Goal: Task Accomplishment & Management: Manage account settings

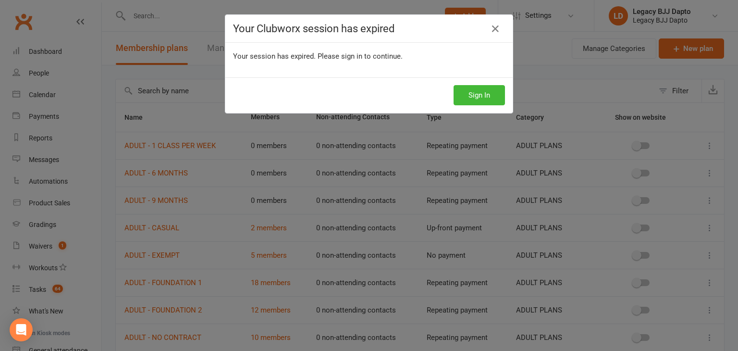
select select "50"
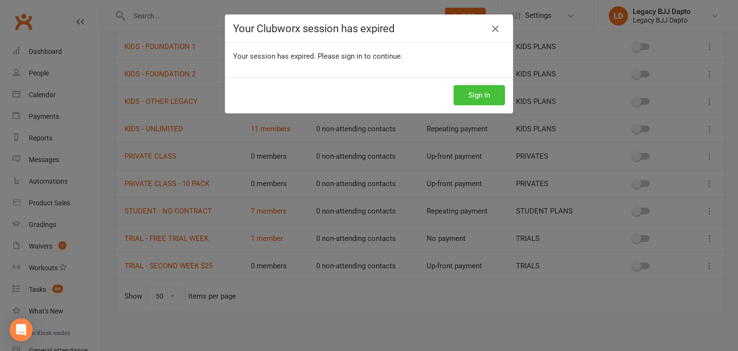
click at [460, 94] on button "Sign In" at bounding box center [478, 95] width 51 height 20
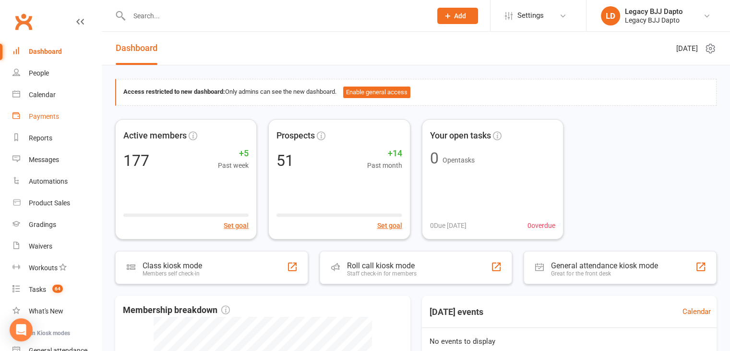
click at [61, 111] on link "Payments" at bounding box center [56, 117] width 89 height 22
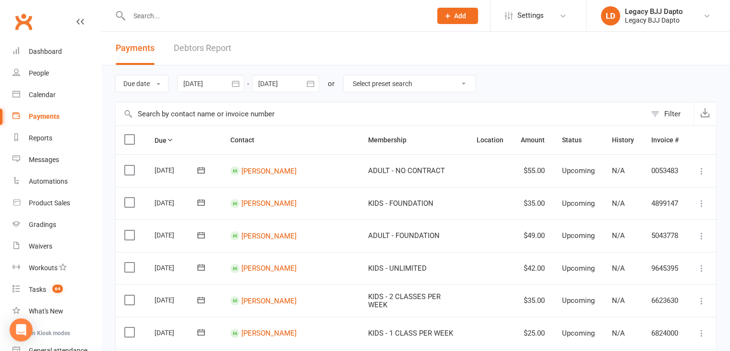
click at [199, 50] on link "Debtors Report" at bounding box center [203, 48] width 58 height 33
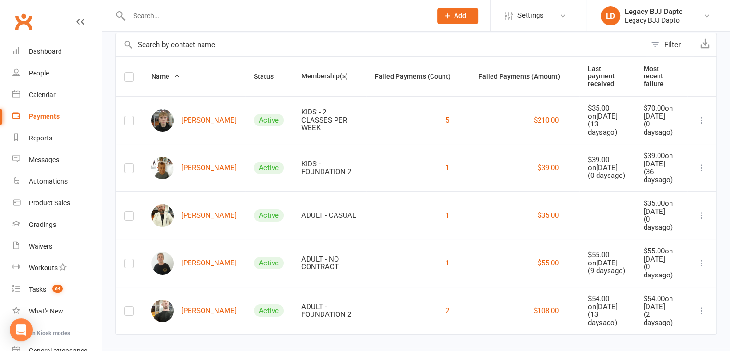
scroll to position [72, 0]
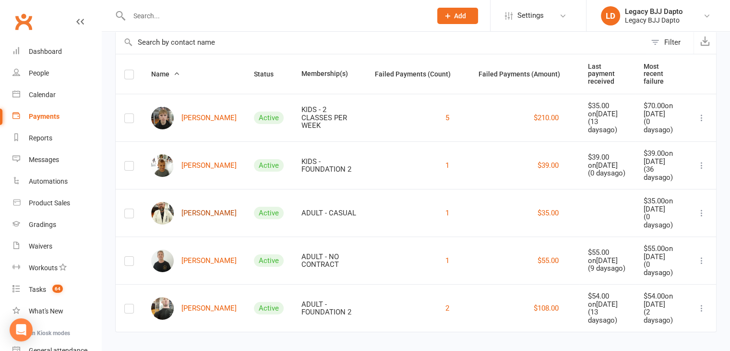
click at [195, 202] on link "Cameron Butt" at bounding box center [193, 213] width 85 height 23
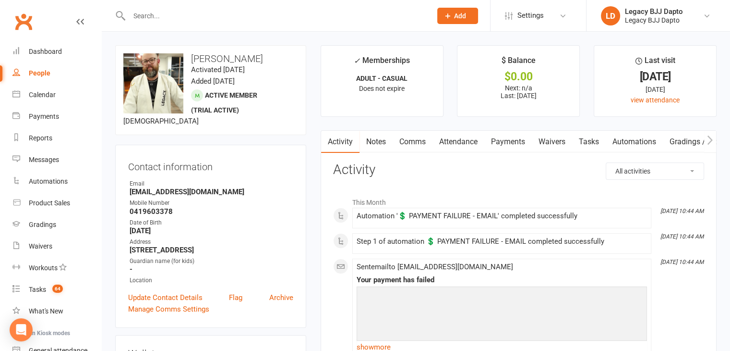
click at [505, 149] on link "Payments" at bounding box center [509, 142] width 48 height 22
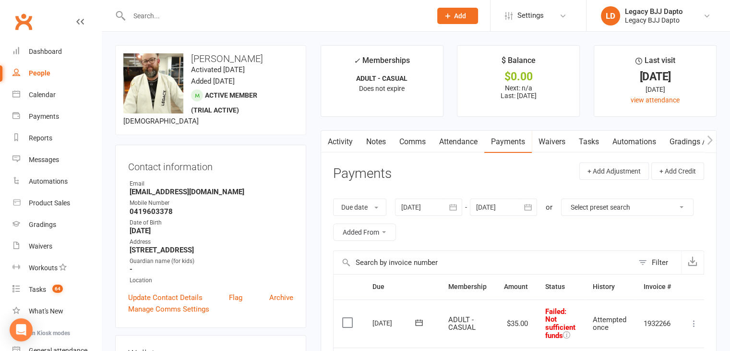
scroll to position [119, 0]
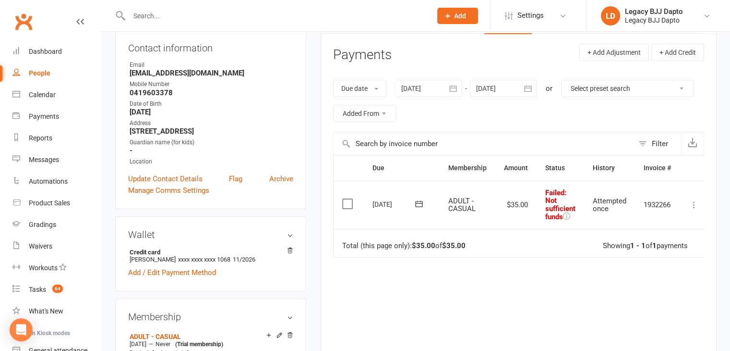
click at [695, 205] on icon at bounding box center [695, 205] width 10 height 10
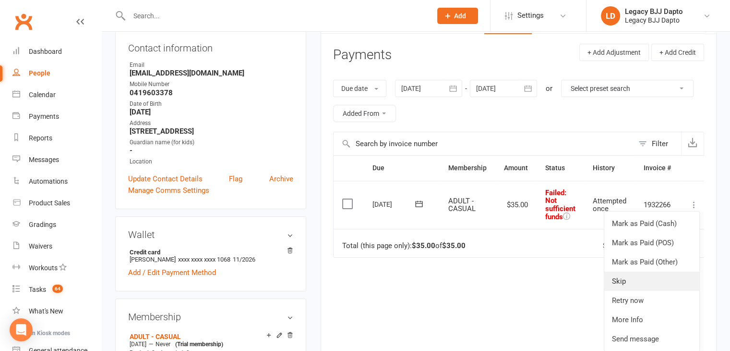
click at [666, 277] on link "Skip" at bounding box center [652, 280] width 95 height 19
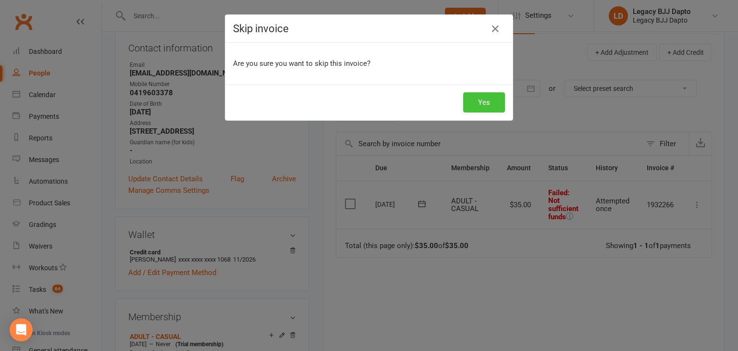
click at [479, 102] on button "Yes" at bounding box center [484, 102] width 42 height 20
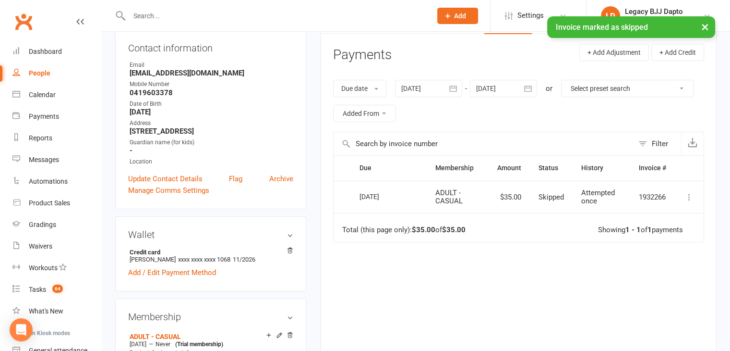
scroll to position [0, 0]
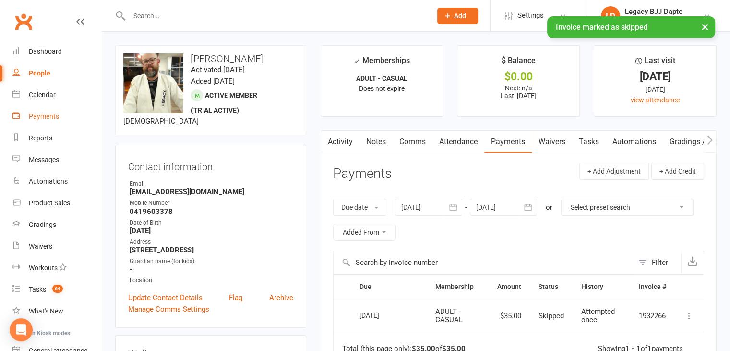
click at [48, 111] on link "Payments" at bounding box center [56, 117] width 89 height 22
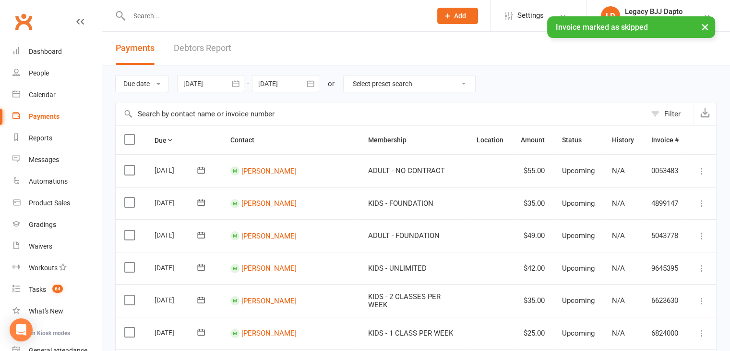
click at [188, 62] on link "Debtors Report" at bounding box center [203, 48] width 58 height 33
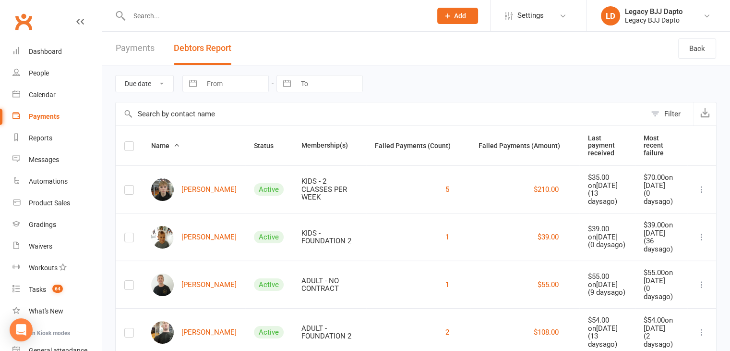
scroll to position [24, 0]
